Goal: Information Seeking & Learning: Learn about a topic

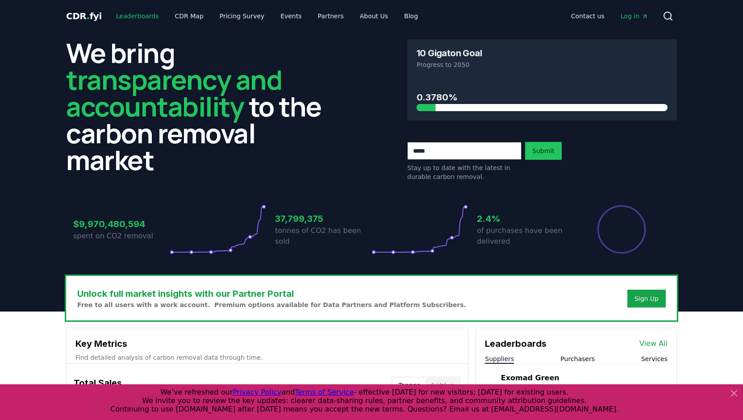
click at [134, 19] on link "Leaderboards" at bounding box center [137, 16] width 57 height 16
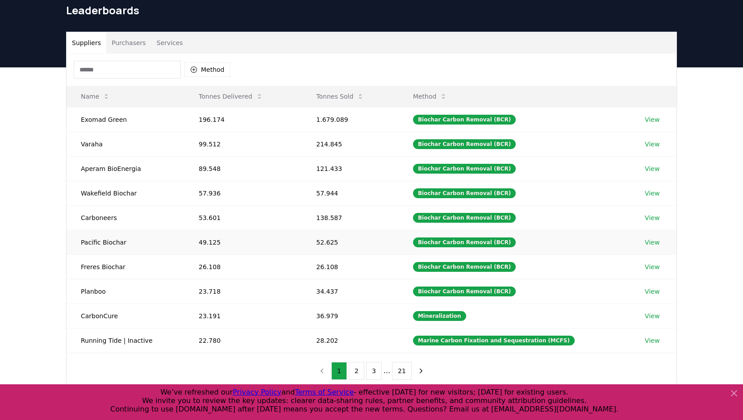
scroll to position [45, 0]
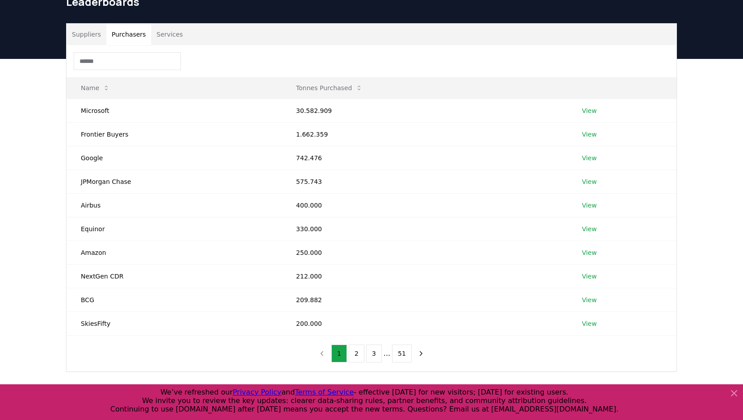
click at [134, 33] on button "Purchasers" at bounding box center [128, 34] width 45 height 21
click at [587, 275] on link "View" at bounding box center [589, 276] width 15 height 9
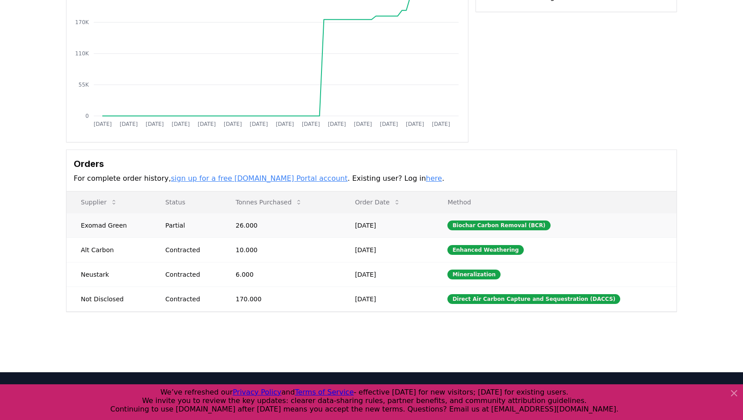
scroll to position [134, 0]
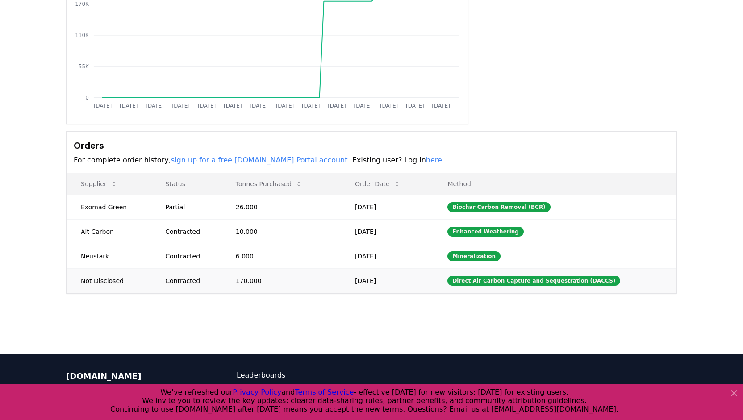
drag, startPoint x: 365, startPoint y: 277, endPoint x: 412, endPoint y: 278, distance: 47.4
click at [412, 278] on td "[DATE]" at bounding box center [387, 280] width 92 height 25
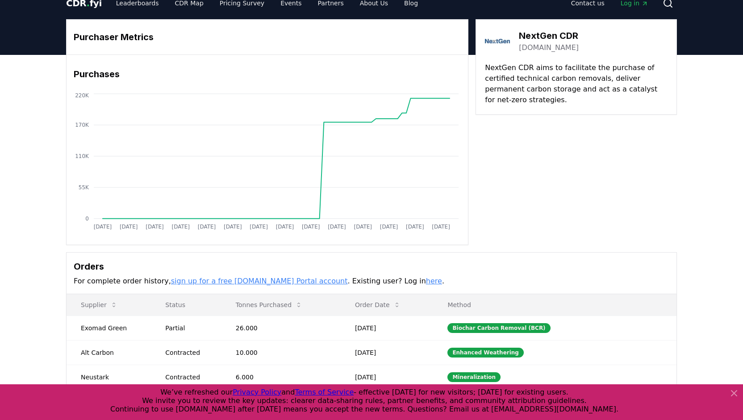
scroll to position [0, 0]
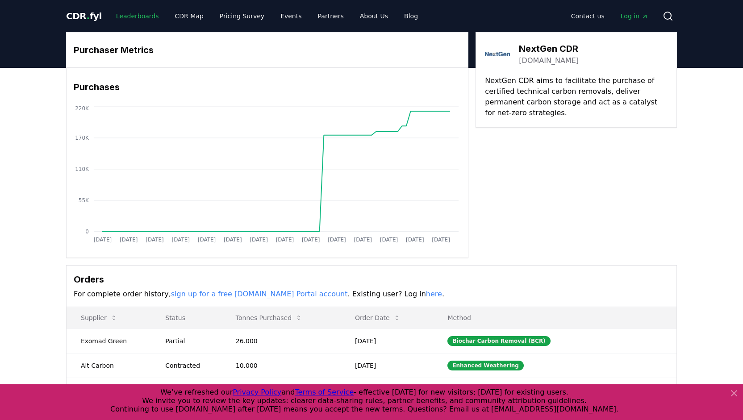
click at [121, 12] on link "Leaderboards" at bounding box center [137, 16] width 57 height 16
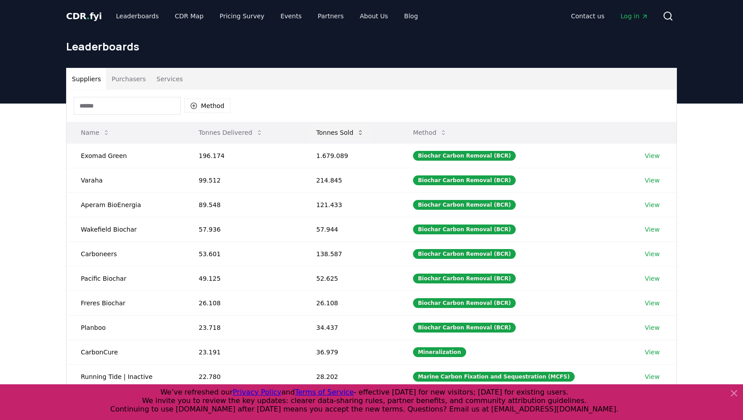
click at [351, 133] on button "Tonnes Sold" at bounding box center [340, 133] width 62 height 18
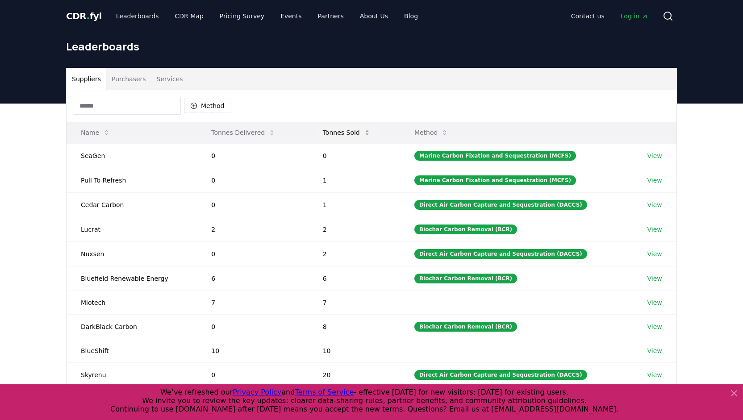
click at [351, 133] on button "Tonnes Sold" at bounding box center [347, 133] width 62 height 18
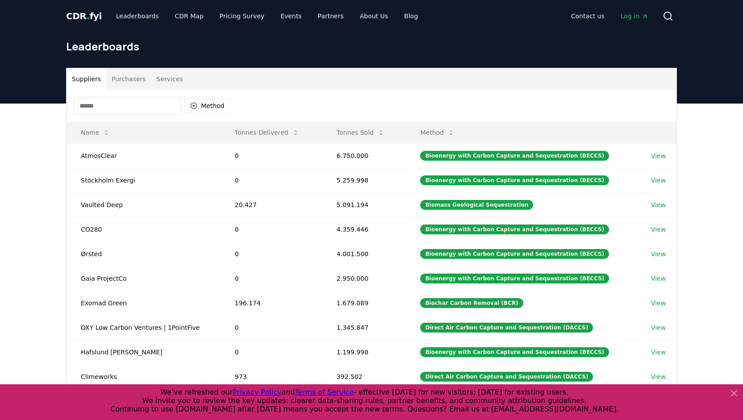
click at [631, 15] on span "Log in" at bounding box center [635, 16] width 28 height 9
click at [448, 126] on button "Method" at bounding box center [437, 133] width 49 height 18
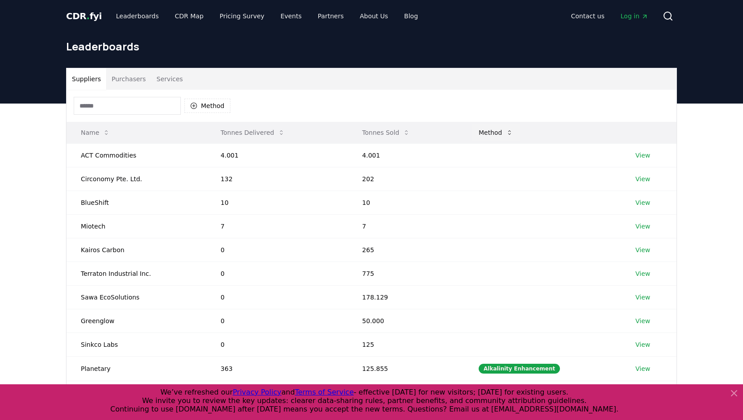
click at [504, 138] on button "Method" at bounding box center [496, 133] width 49 height 18
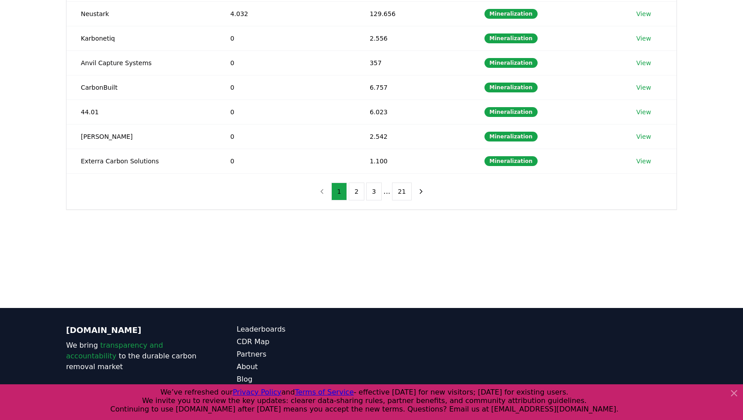
scroll to position [247, 0]
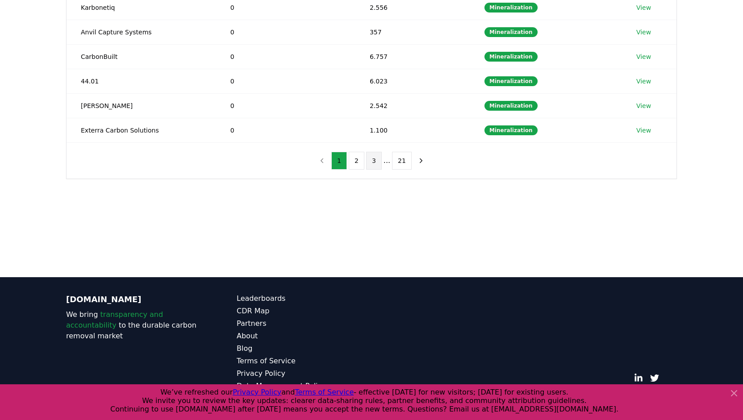
click at [375, 152] on button "3" at bounding box center [374, 161] width 16 height 18
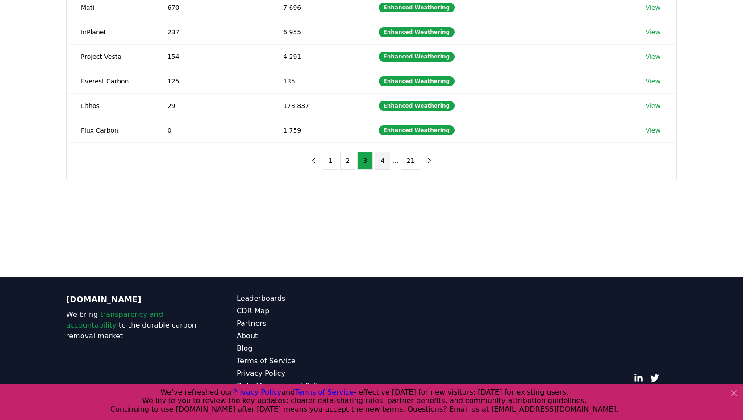
click at [382, 154] on button "4" at bounding box center [383, 161] width 16 height 18
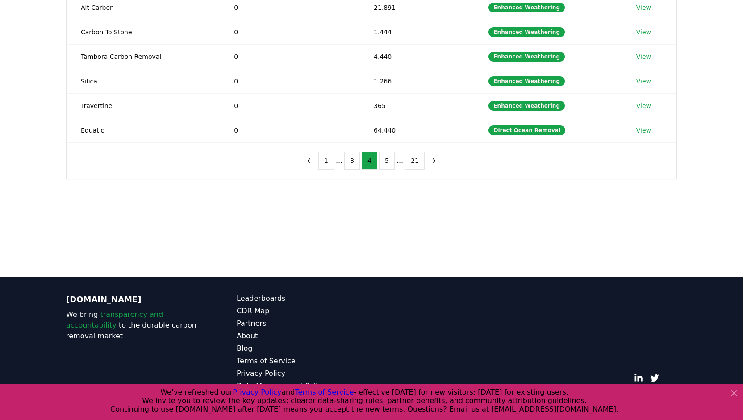
click at [338, 158] on ul "1 ... 3 4 5 ... 21" at bounding box center [371, 161] width 106 height 18
click at [389, 155] on button "5" at bounding box center [387, 161] width 16 height 18
